Goal: Transaction & Acquisition: Purchase product/service

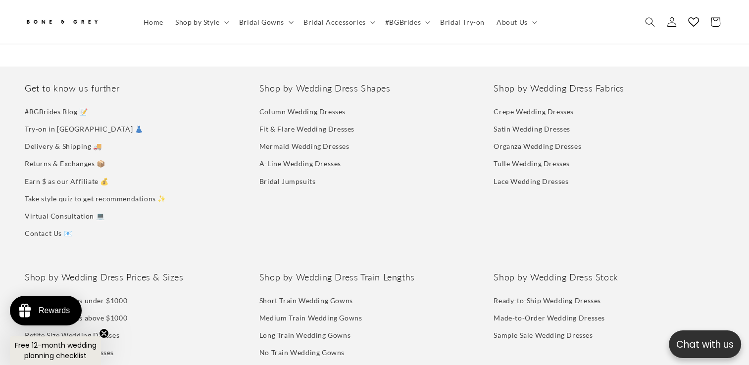
scroll to position [0, 510]
click at [43, 138] on link "Delivery & Shipping 🚚" at bounding box center [63, 146] width 77 height 17
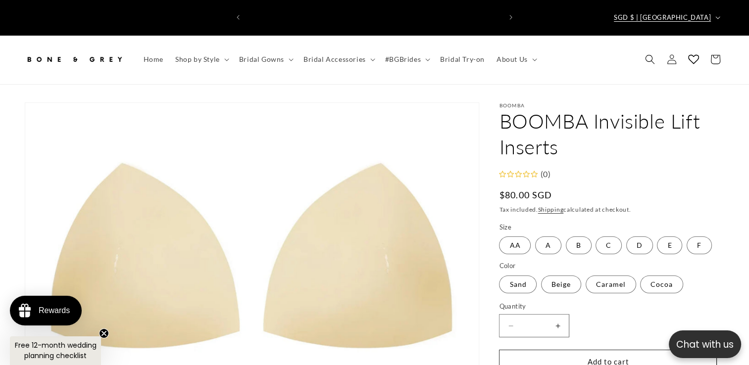
scroll to position [0, 0]
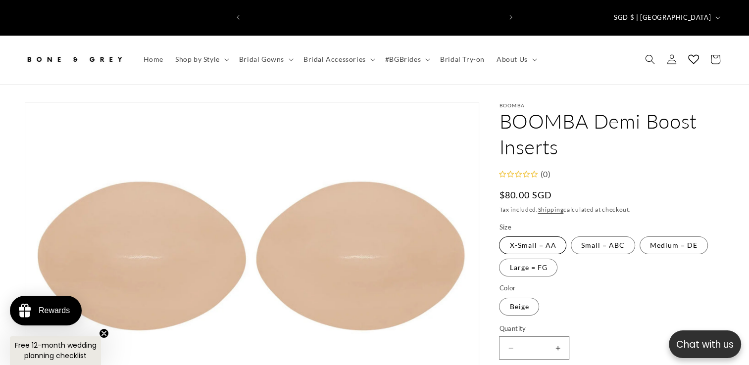
scroll to position [0, 255]
click at [547, 237] on label "X-Small = AA Variant sold out or unavailable" at bounding box center [532, 246] width 67 height 18
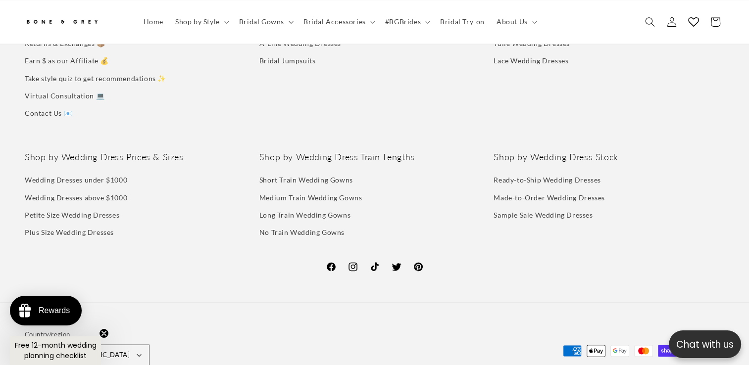
scroll to position [1618, 0]
